Goal: Task Accomplishment & Management: Use online tool/utility

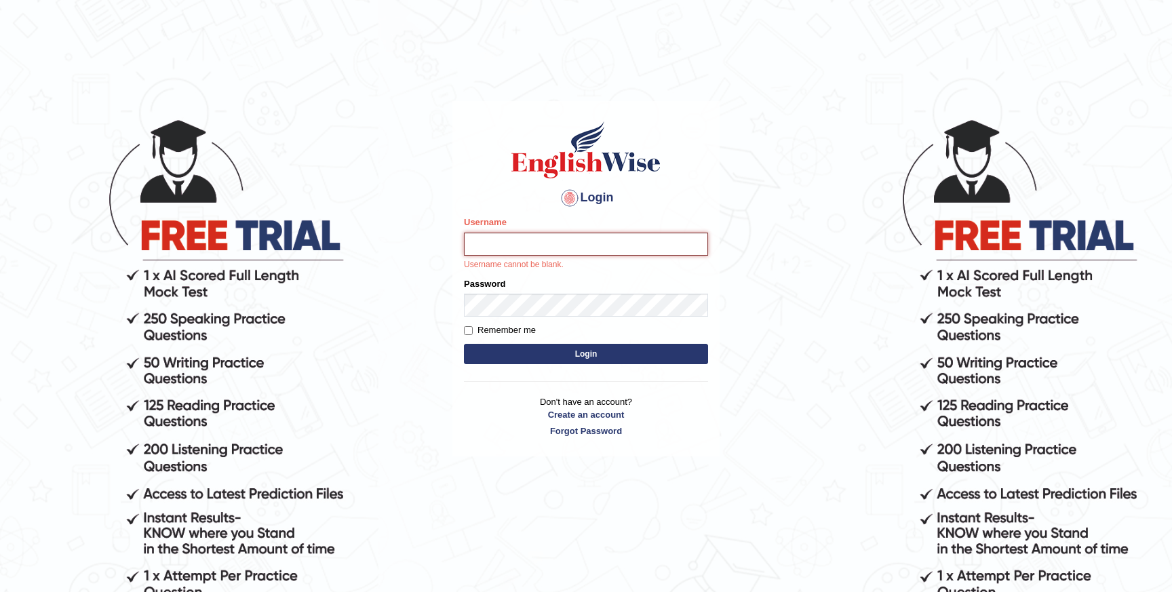
type input "sabinaibrahimova"
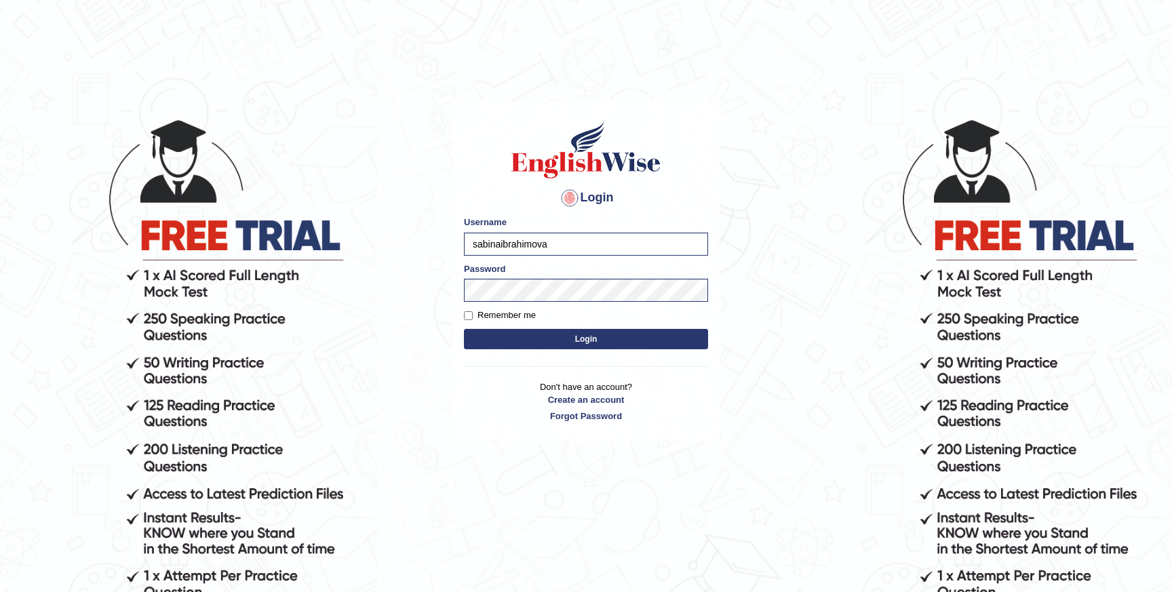
click at [482, 317] on label "Remember me" at bounding box center [500, 316] width 72 height 14
click at [473, 317] on input "Remember me" at bounding box center [468, 315] width 9 height 9
checkbox input "true"
click at [498, 331] on button "Login" at bounding box center [586, 339] width 244 height 20
click at [498, 332] on button "Login" at bounding box center [586, 339] width 244 height 20
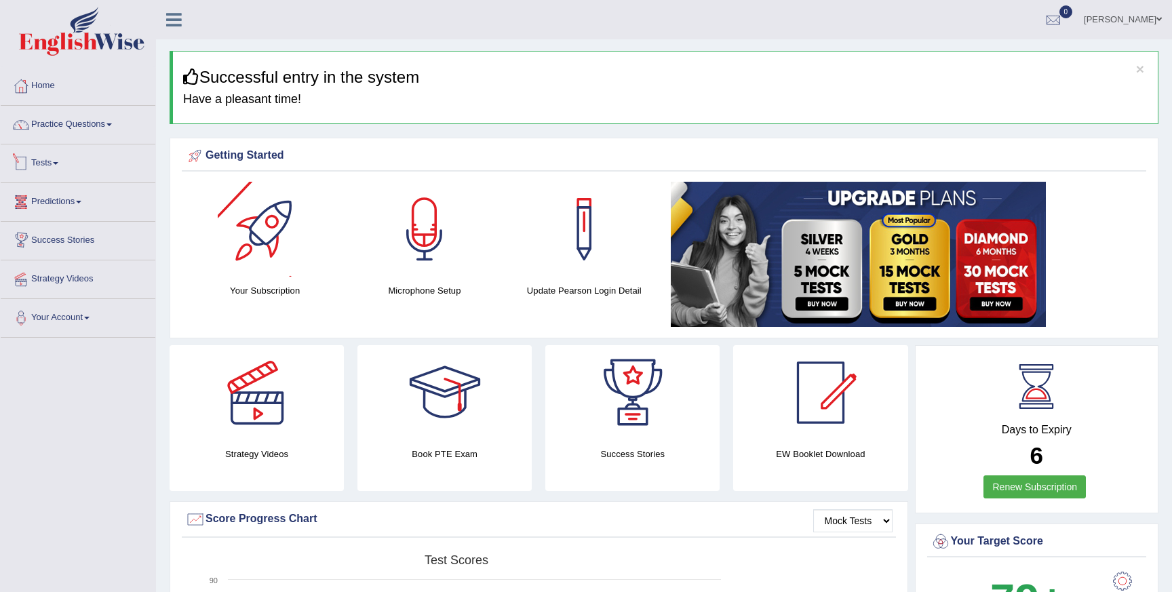
click at [50, 165] on link "Tests" at bounding box center [78, 162] width 155 height 34
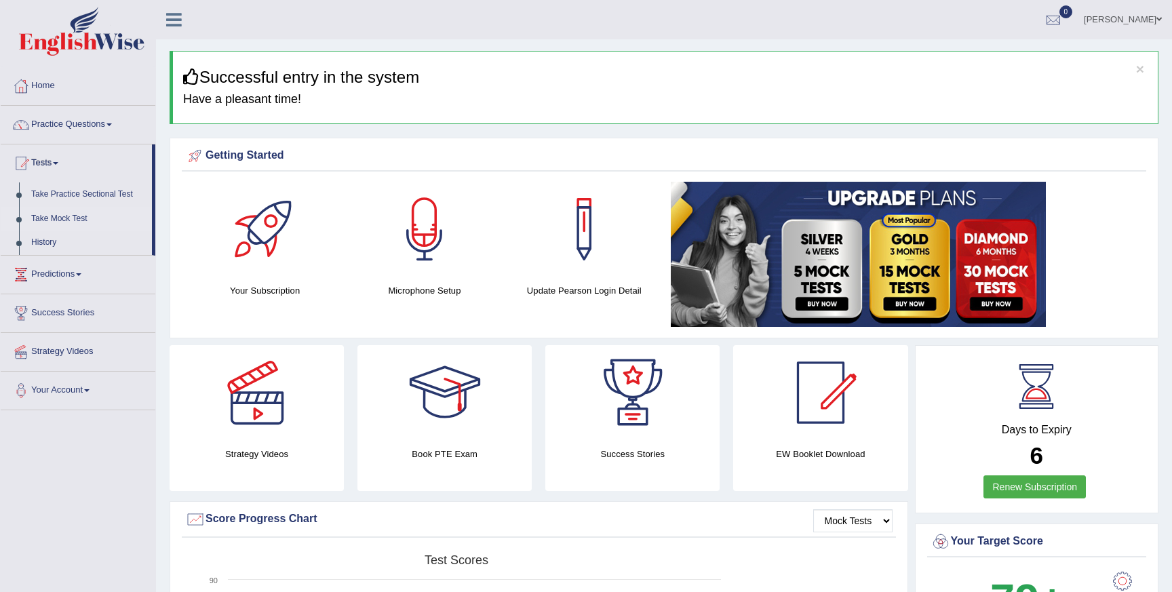
click at [71, 218] on link "Take Mock Test" at bounding box center [88, 219] width 127 height 24
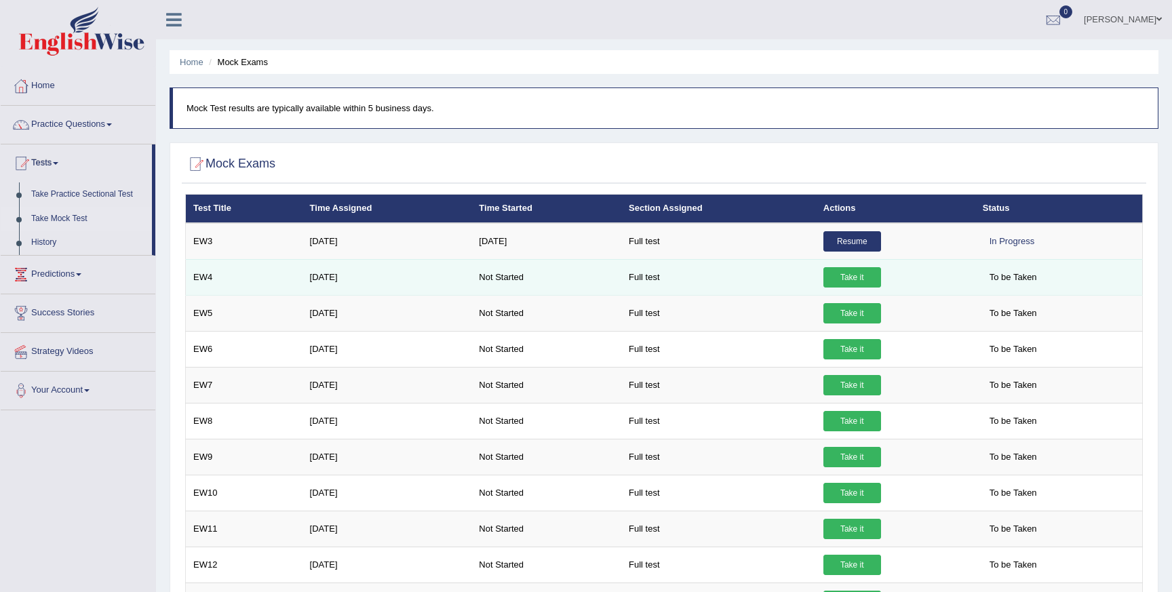
click at [862, 275] on link "Take it" at bounding box center [853, 277] width 58 height 20
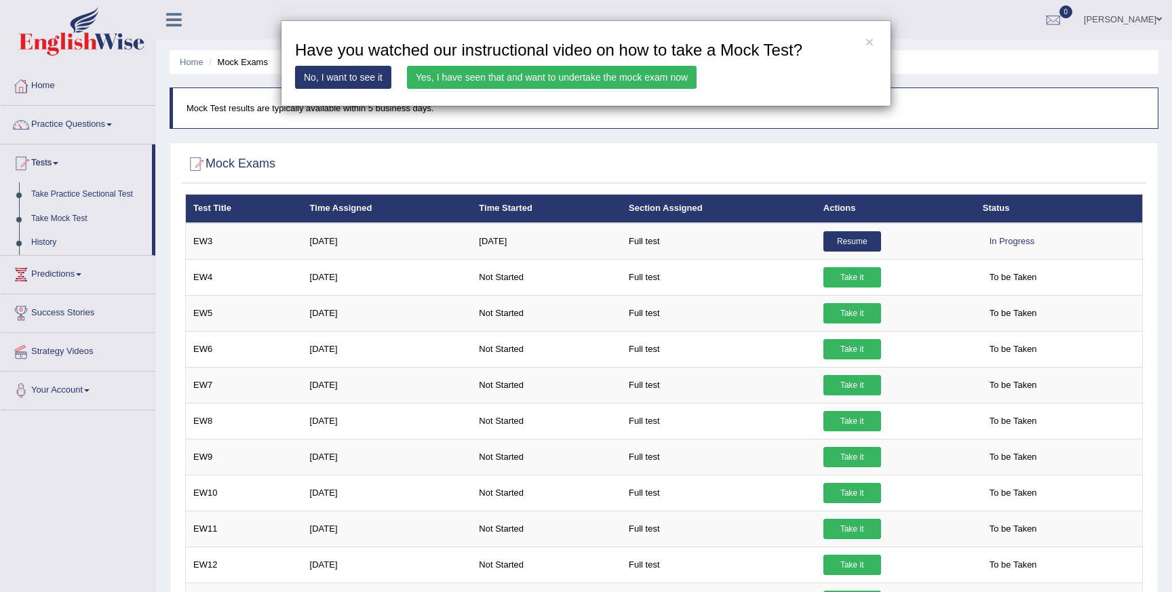
click at [536, 76] on link "Yes, I have seen that and want to undertake the mock exam now" at bounding box center [552, 77] width 290 height 23
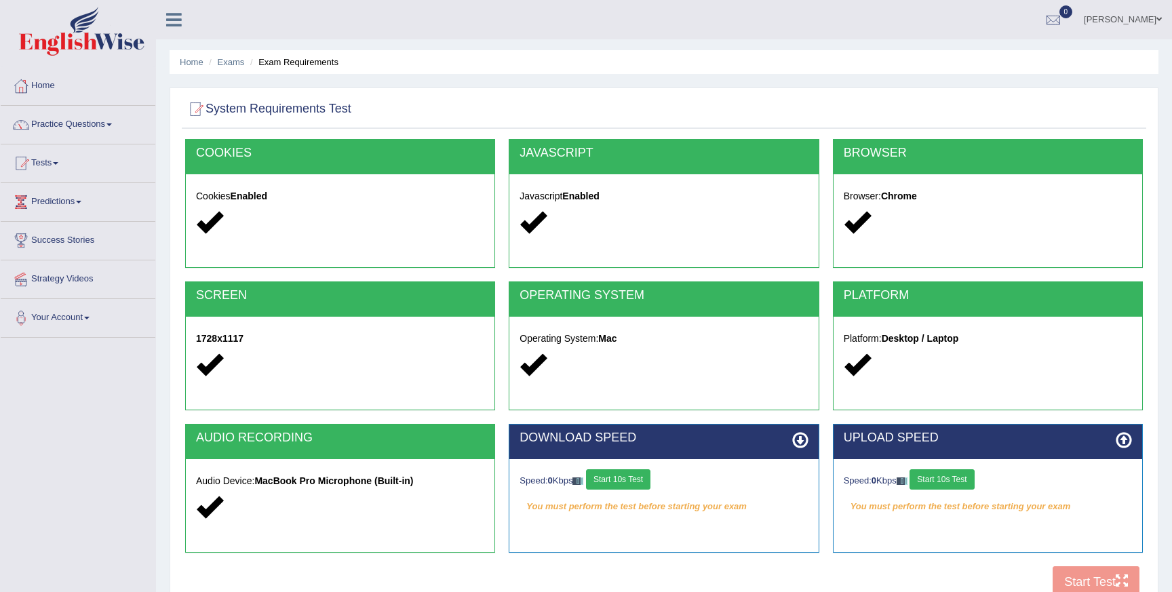
click at [640, 480] on button "Start 10s Test" at bounding box center [618, 479] width 64 height 20
click at [949, 484] on button "Start 10s Test" at bounding box center [942, 479] width 64 height 20
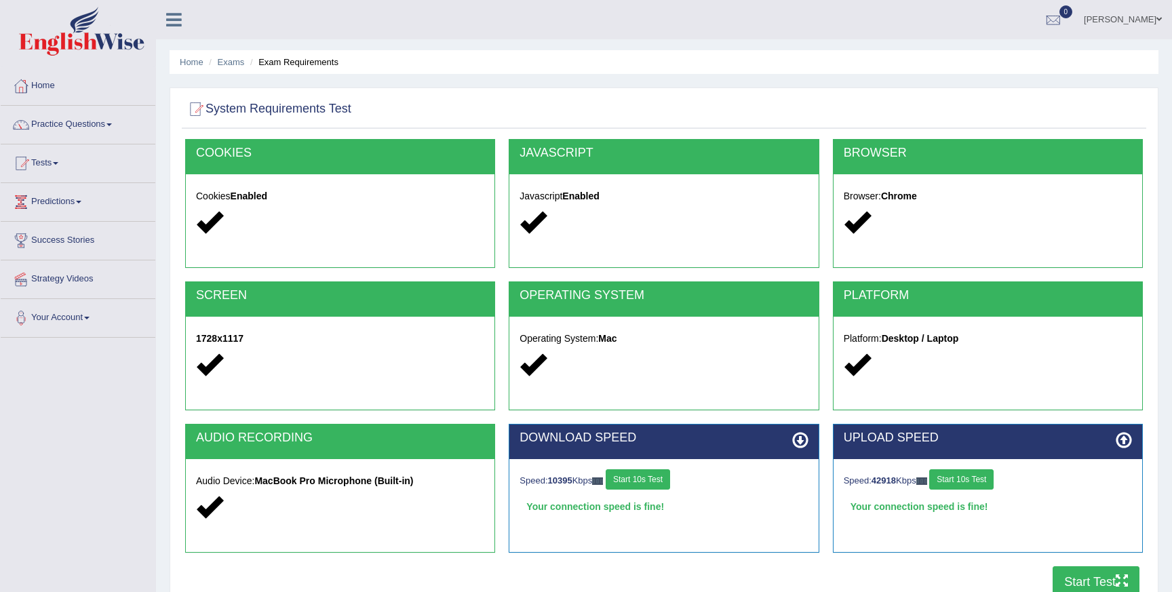
click at [1098, 577] on button "Start Test" at bounding box center [1096, 582] width 87 height 31
